Goal: Task Accomplishment & Management: Complete application form

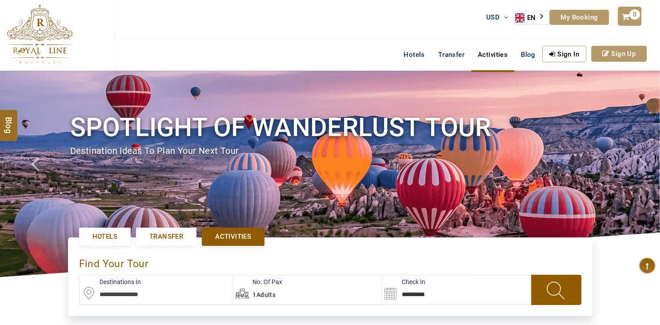
click at [562, 54] on link "Sign In" at bounding box center [564, 54] width 44 height 16
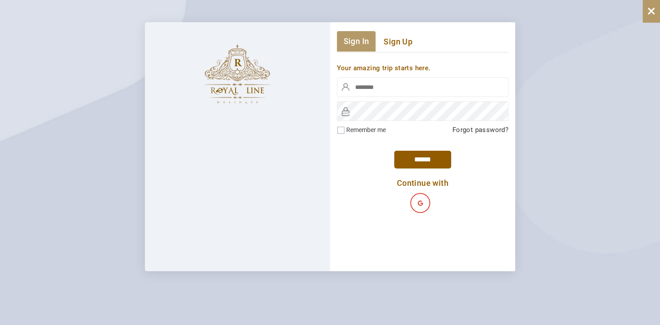
click at [427, 156] on input "*****" at bounding box center [422, 160] width 57 height 18
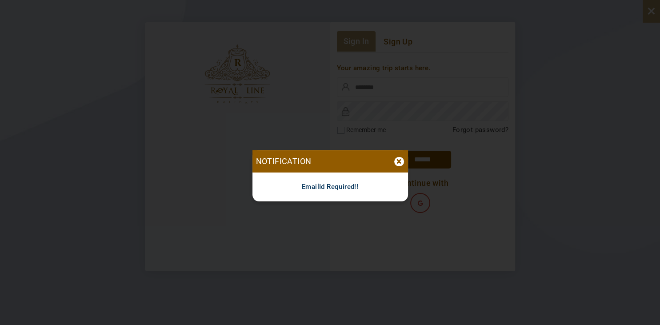
click at [399, 162] on div "×" at bounding box center [399, 161] width 10 height 9
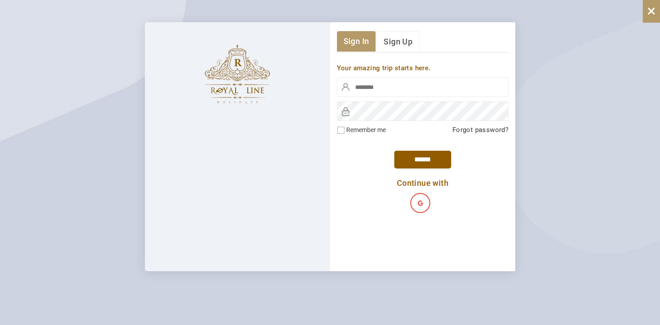
click at [399, 40] on link "Sign Up" at bounding box center [397, 41] width 43 height 21
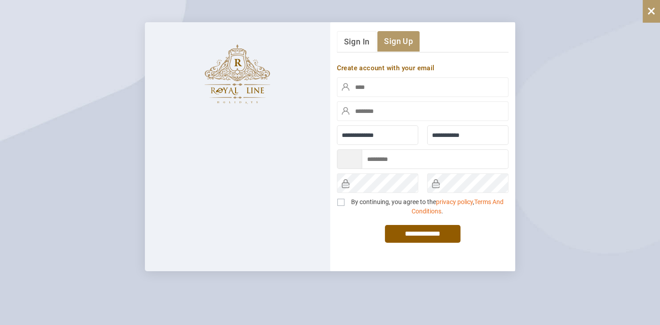
click at [365, 38] on link "Sign In" at bounding box center [357, 41] width 40 height 21
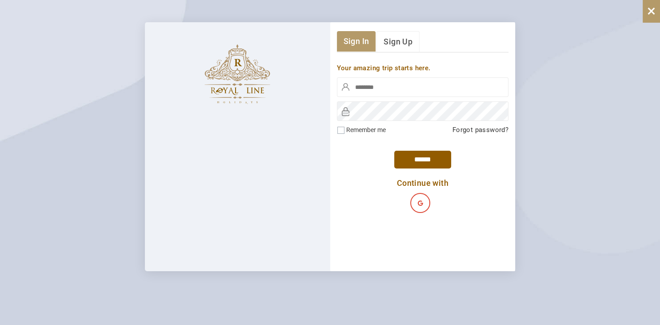
click at [395, 44] on link "Sign Up" at bounding box center [397, 41] width 43 height 21
